Goal: Navigation & Orientation: Go to known website

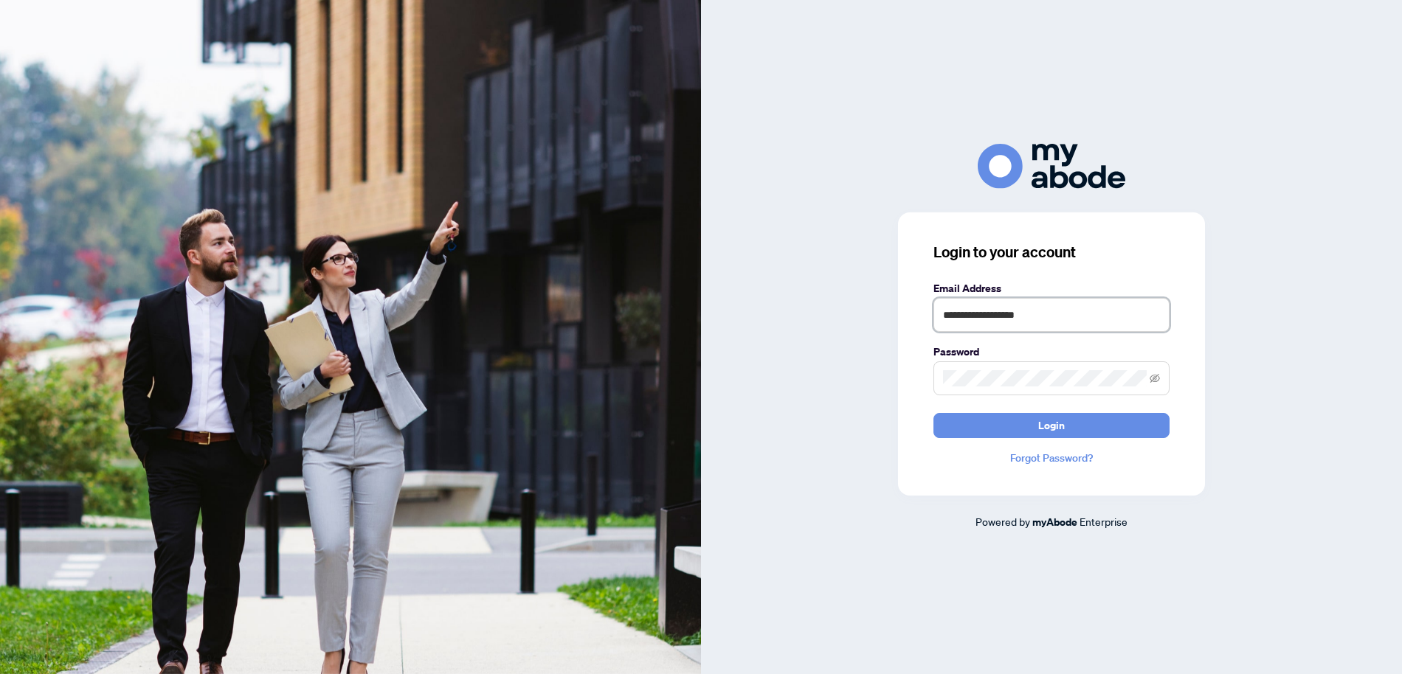
click at [977, 311] on input "**********" at bounding box center [1051, 315] width 236 height 34
type input "**********"
click at [1035, 432] on button "Login" at bounding box center [1051, 425] width 236 height 25
